Goal: Task Accomplishment & Management: Use online tool/utility

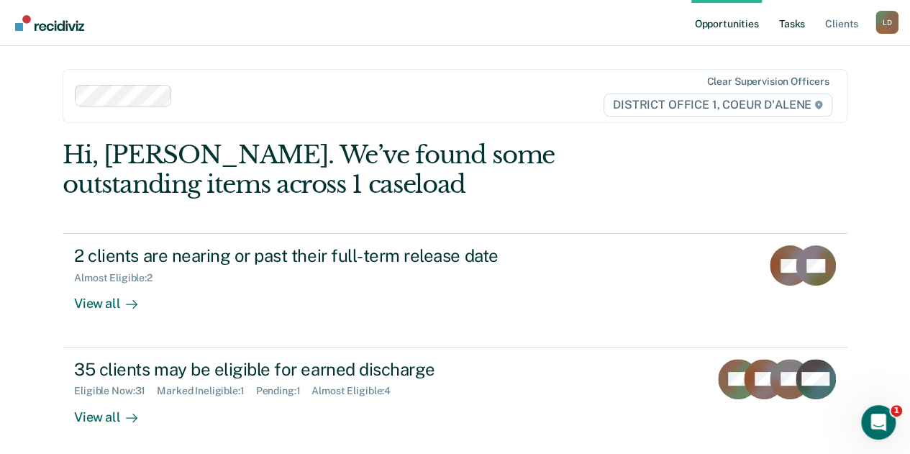
click at [790, 21] on link "Tasks" at bounding box center [792, 23] width 32 height 46
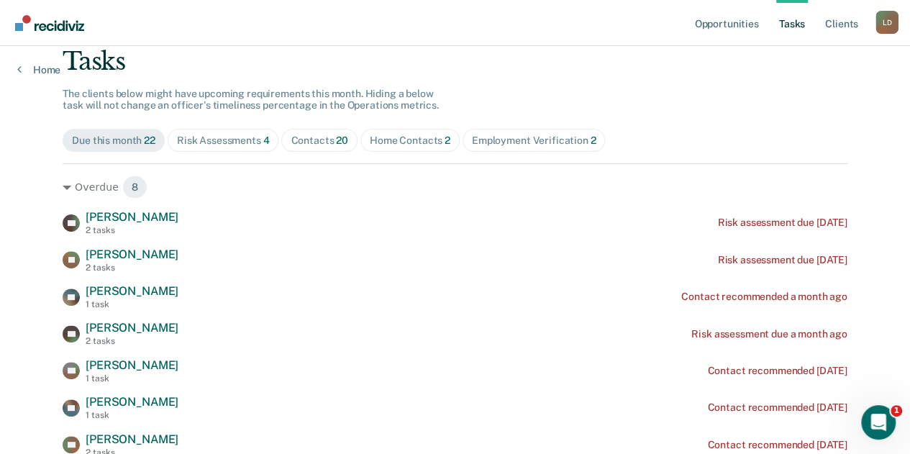
scroll to position [216, 0]
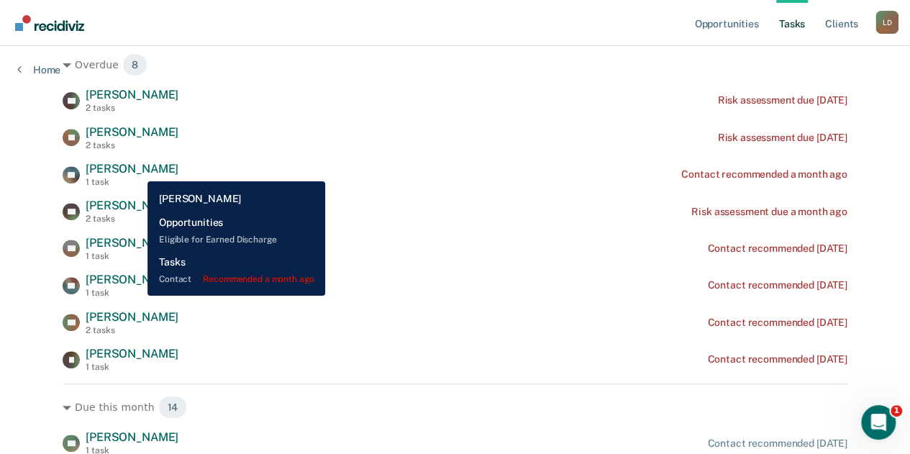
click at [137, 170] on span "[PERSON_NAME]" at bounding box center [132, 169] width 93 height 14
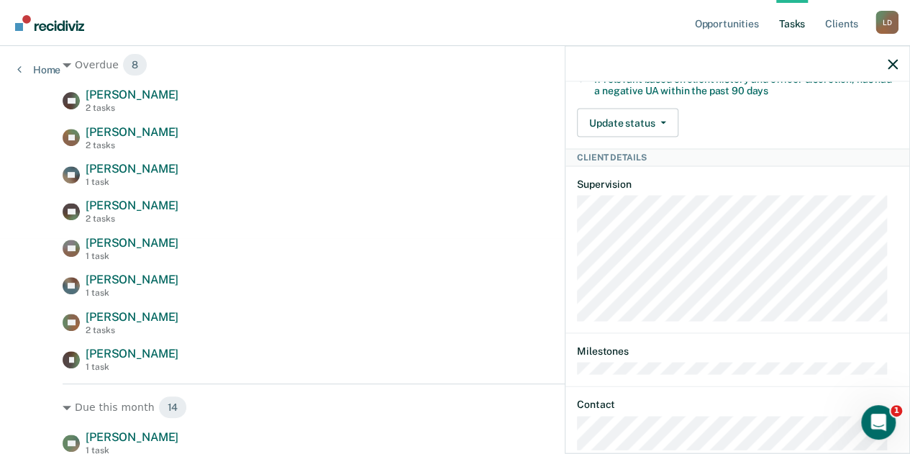
scroll to position [488, 0]
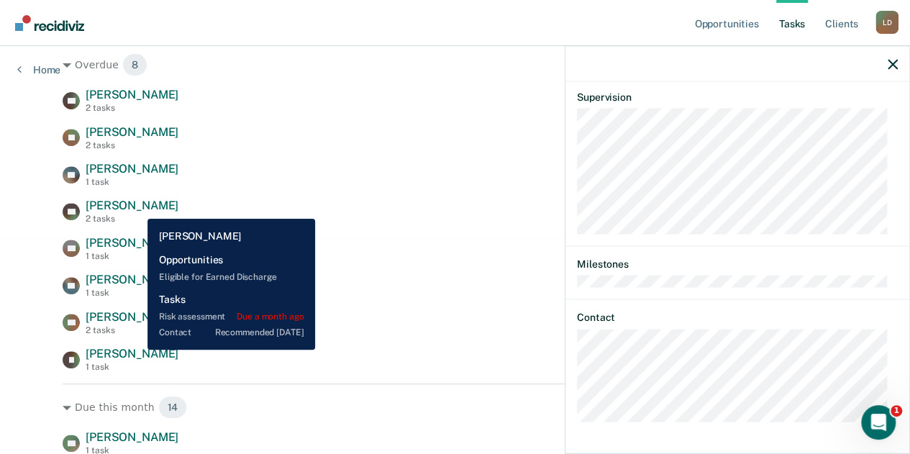
click at [137, 208] on span "[PERSON_NAME]" at bounding box center [132, 205] width 93 height 14
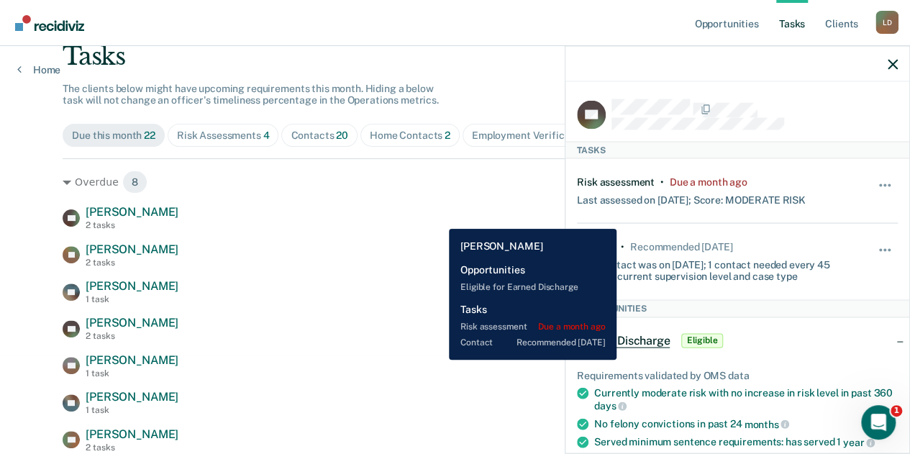
scroll to position [0, 0]
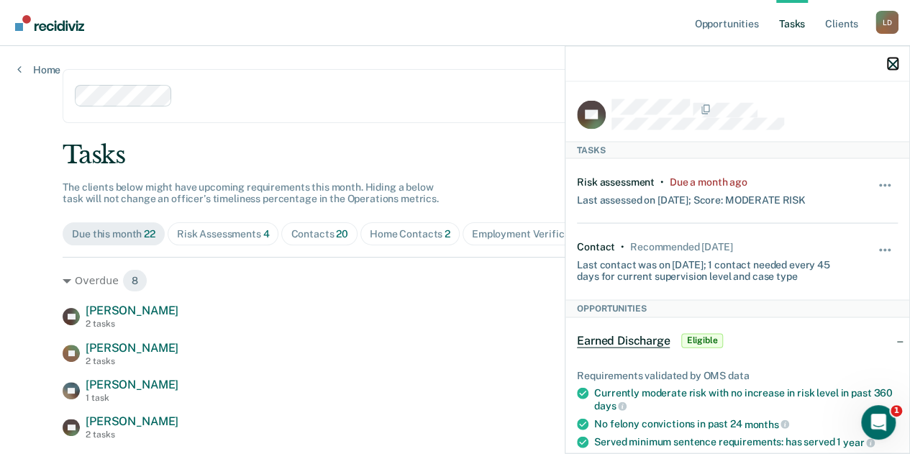
click at [890, 67] on icon "button" at bounding box center [892, 64] width 10 height 10
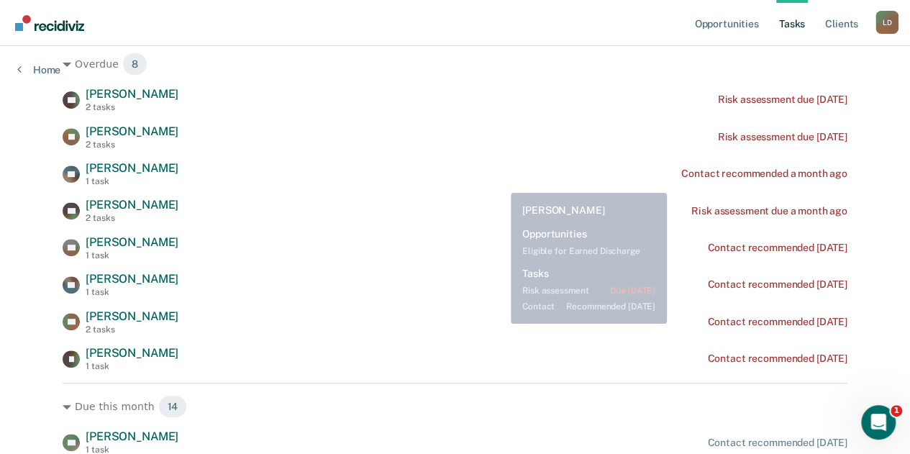
scroll to position [288, 0]
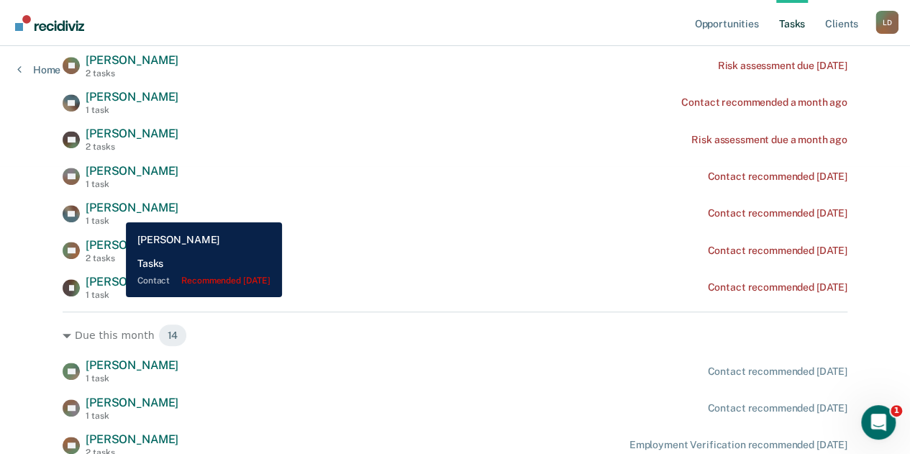
click at [115, 211] on span "[PERSON_NAME]" at bounding box center [132, 208] width 93 height 14
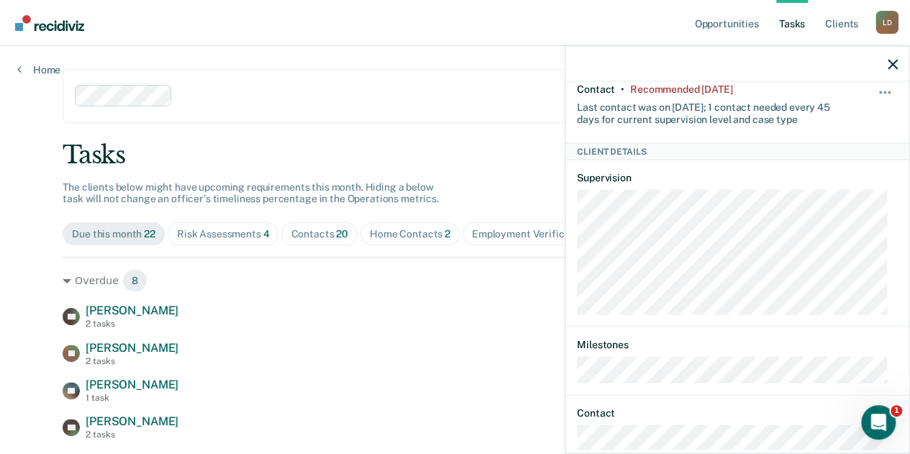
scroll to position [0, 0]
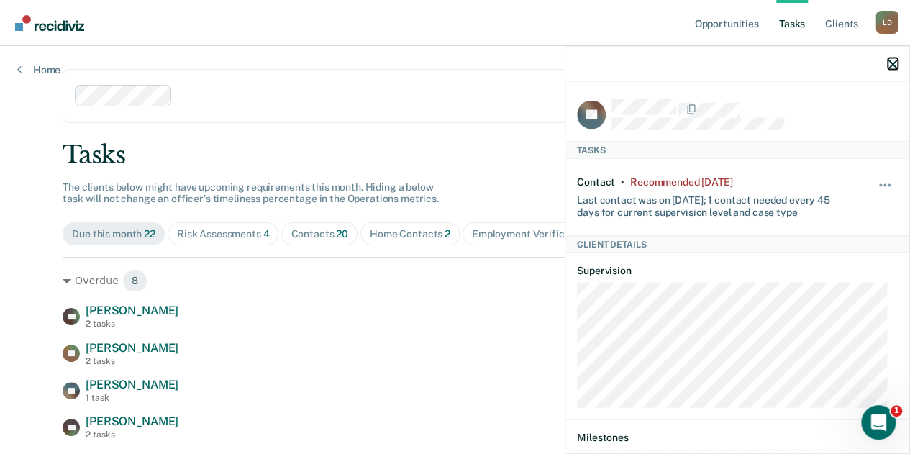
click at [893, 63] on icon "button" at bounding box center [892, 64] width 10 height 10
